Goal: Transaction & Acquisition: Purchase product/service

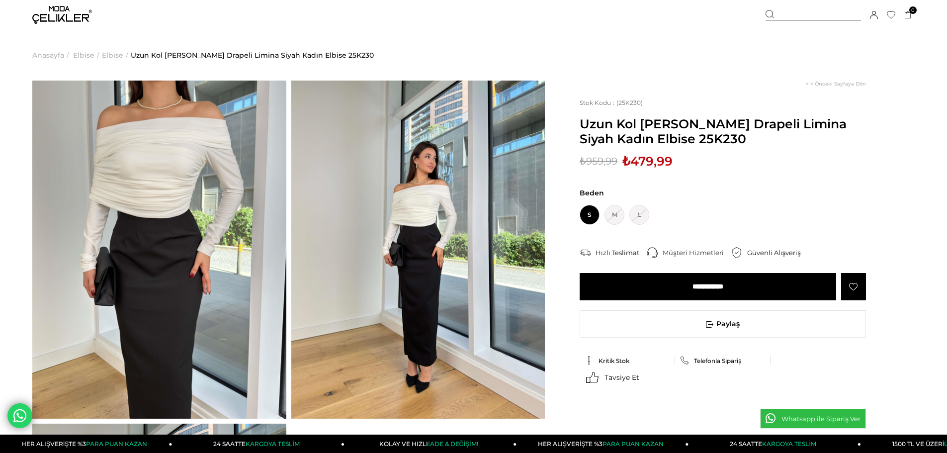
click at [81, 54] on span "Elbise" at bounding box center [83, 55] width 21 height 51
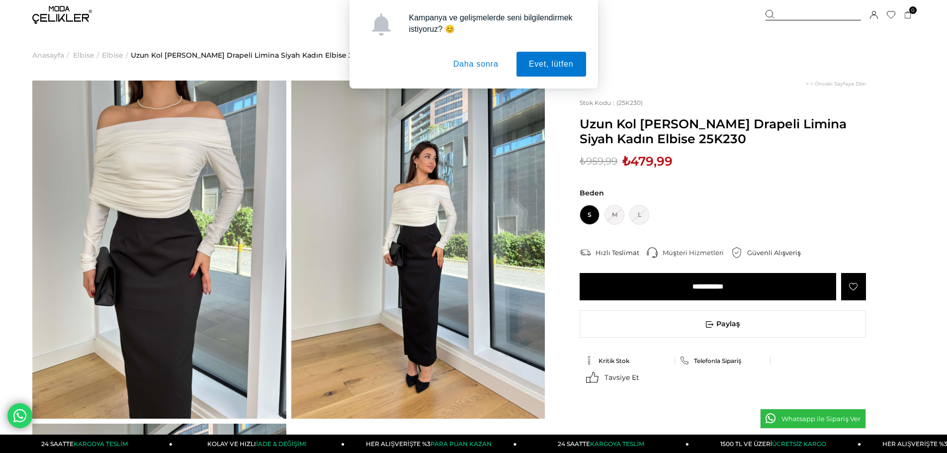
click at [456, 63] on button "Daha sonra" at bounding box center [476, 64] width 70 height 25
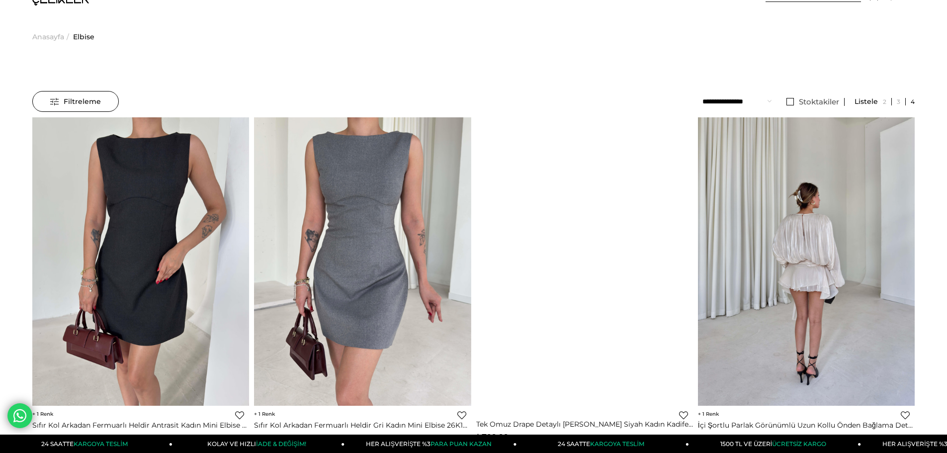
scroll to position [99, 0]
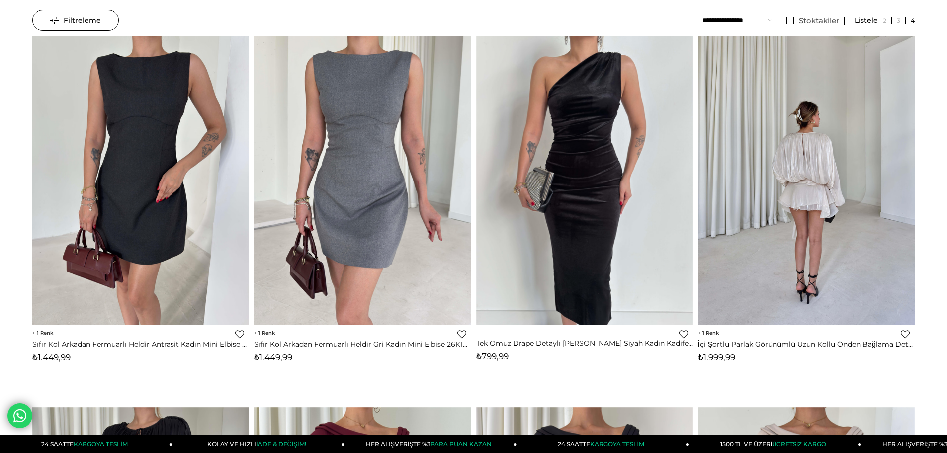
click at [812, 211] on img at bounding box center [806, 180] width 217 height 289
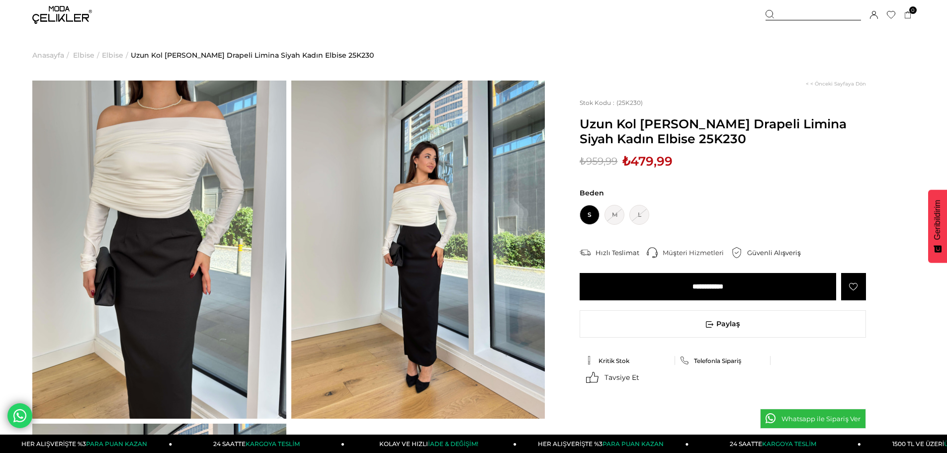
click at [90, 50] on span "Elbise" at bounding box center [83, 55] width 21 height 51
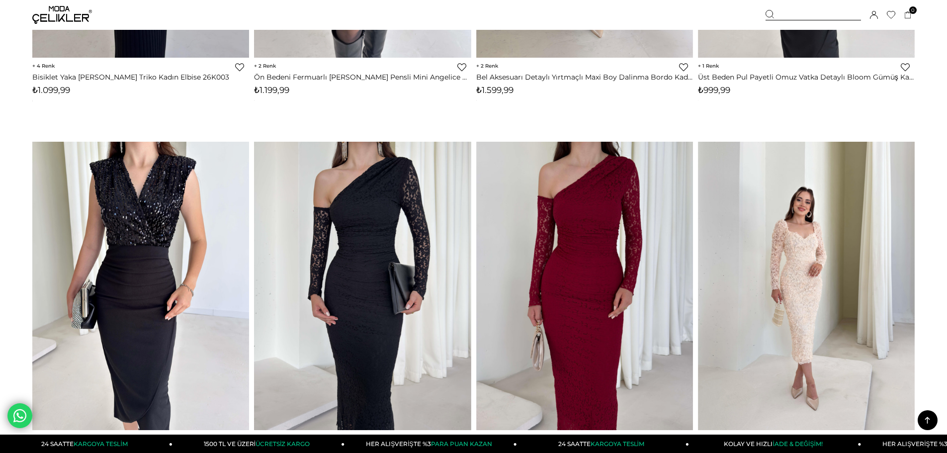
scroll to position [7209, 0]
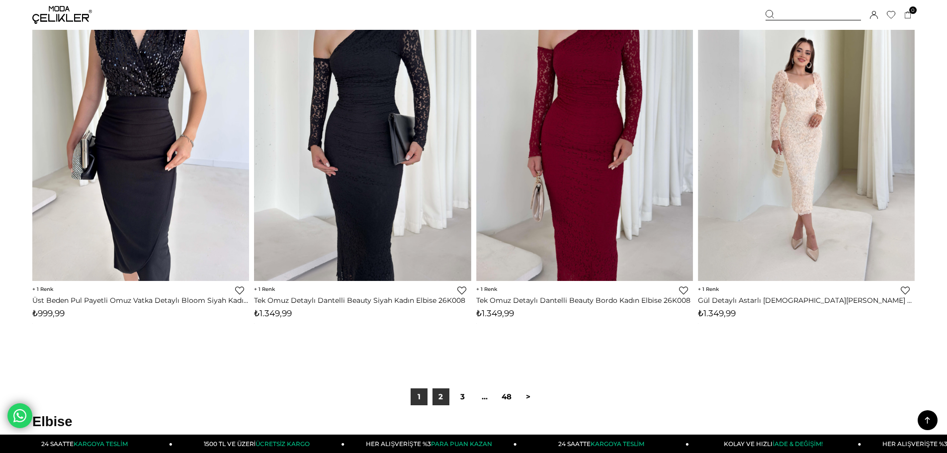
click at [439, 396] on link "2" at bounding box center [441, 396] width 17 height 17
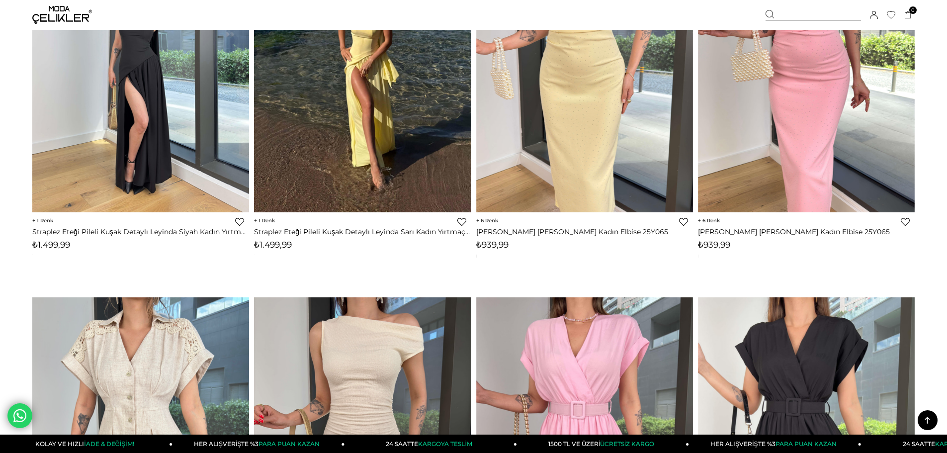
scroll to position [6762, 0]
